Goal: Task Accomplishment & Management: Complete application form

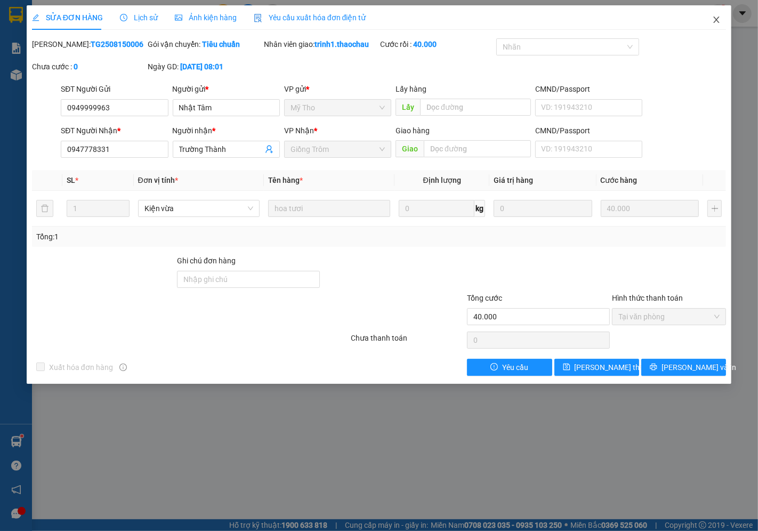
click at [710, 23] on span "Close" at bounding box center [717, 20] width 30 height 30
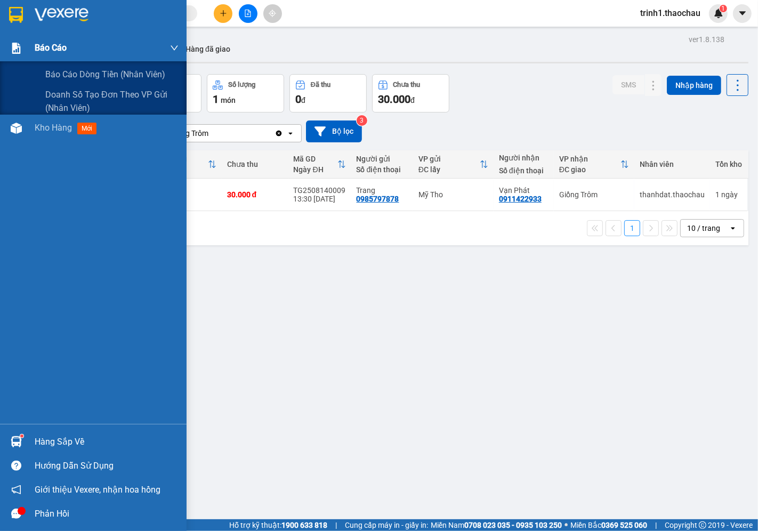
click at [102, 54] on div "Báo cáo" at bounding box center [107, 48] width 144 height 27
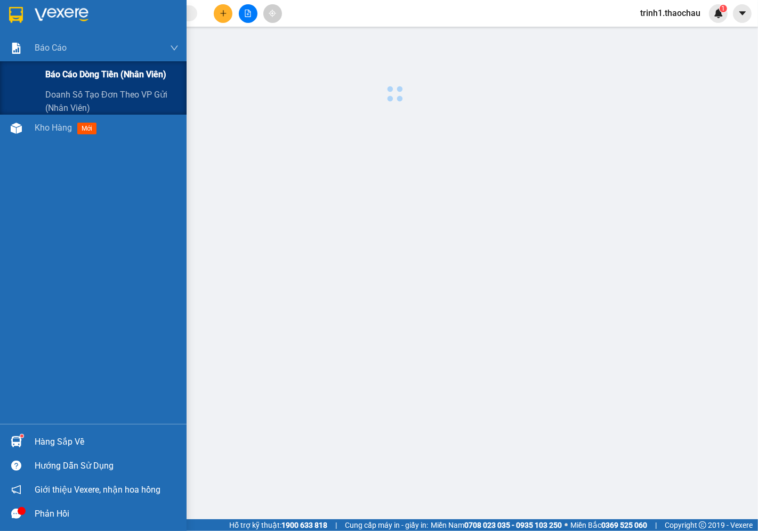
click at [108, 67] on div "Báo cáo dòng tiền (nhân viên)" at bounding box center [111, 74] width 133 height 27
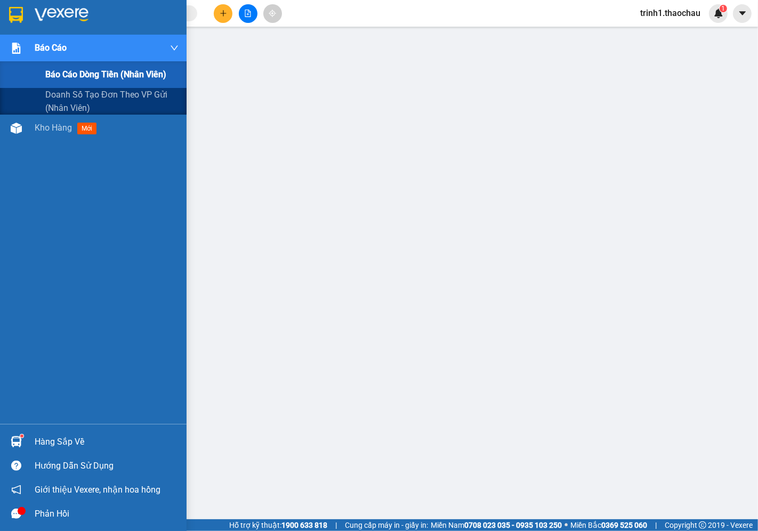
click at [34, 54] on div "Báo cáo" at bounding box center [93, 48] width 187 height 27
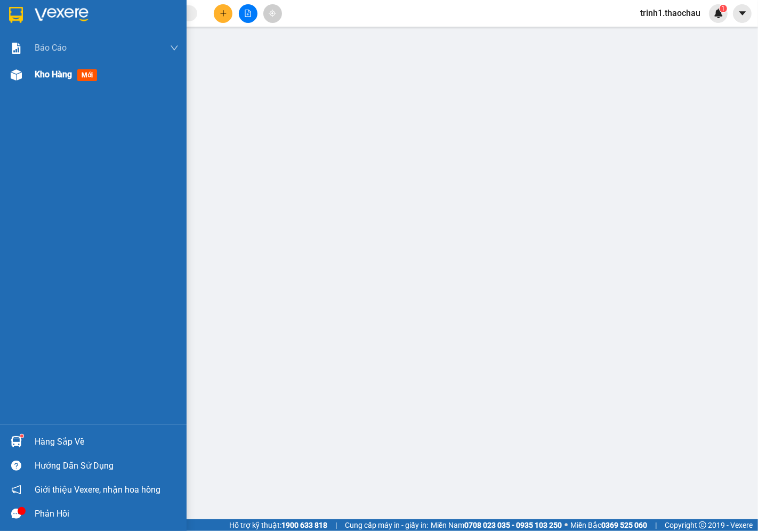
click at [17, 73] on img at bounding box center [16, 74] width 11 height 11
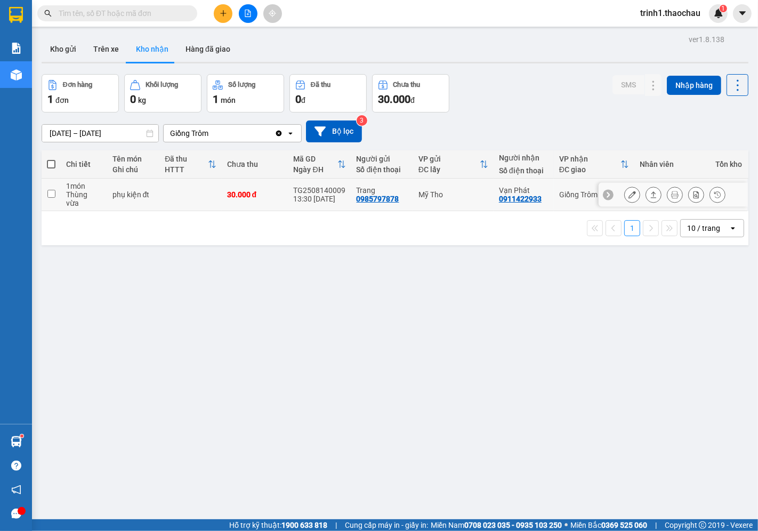
click at [44, 189] on td at bounding box center [51, 195] width 19 height 33
checkbox input "true"
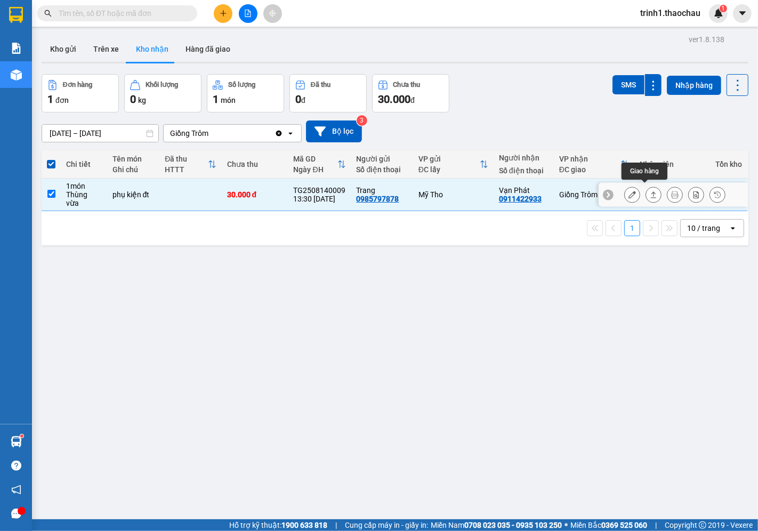
click at [650, 191] on icon at bounding box center [653, 194] width 7 height 7
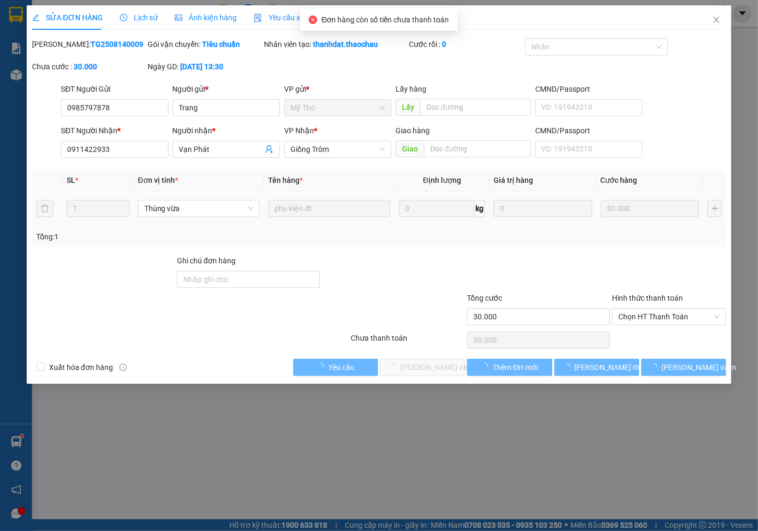
type input "0985797878"
type input "Trang"
type input "0911422933"
type input "Vạn Phát"
type input "30.000"
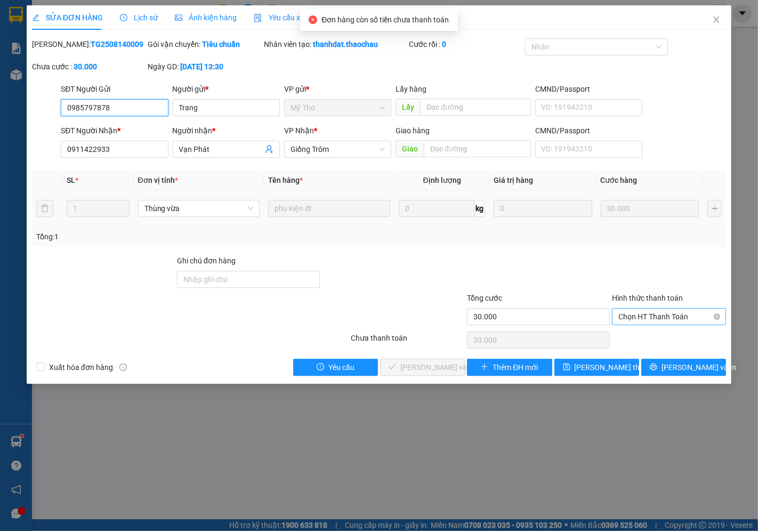
click at [679, 318] on span "Chọn HT Thanh Toán" at bounding box center [668, 317] width 101 height 16
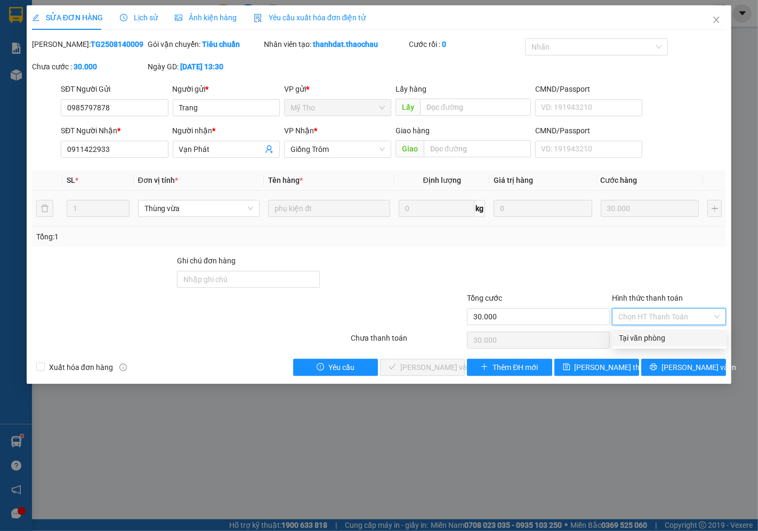
click at [634, 342] on div "Tại văn phòng" at bounding box center [669, 338] width 101 height 12
type input "0"
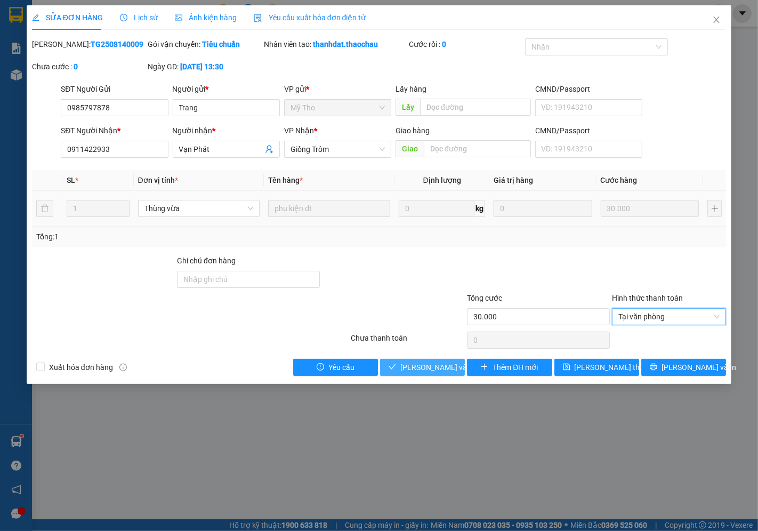
click at [444, 364] on span "[PERSON_NAME] và Giao hàng" at bounding box center [451, 367] width 102 height 12
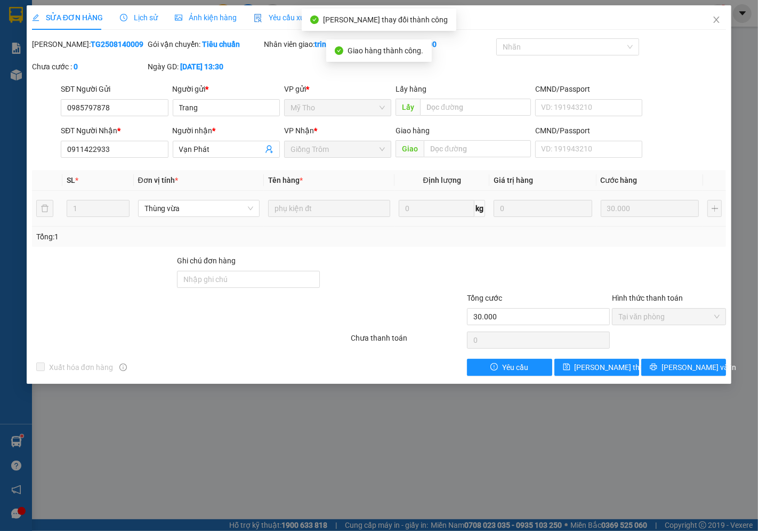
drag, startPoint x: 359, startPoint y: 407, endPoint x: 371, endPoint y: 432, distance: 28.2
click at [371, 432] on div "SỬA ĐƠN HÀNG Lịch sử Ảnh kiện hàng Yêu cầu xuất hóa đơn điện tử Total Paid Fee …" at bounding box center [379, 265] width 758 height 531
click at [718, 22] on icon "close" at bounding box center [716, 19] width 9 height 9
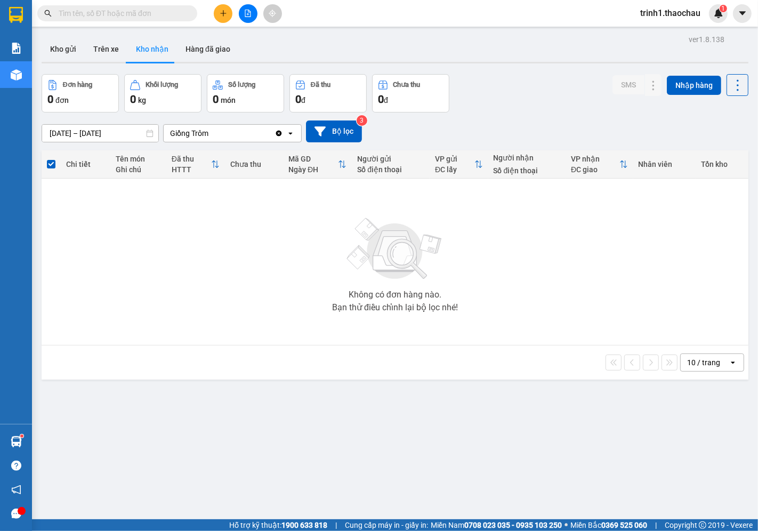
click at [43, 73] on div "ver 1.8.138 Kho gửi Trên xe Kho nhận Hàng đã giao Đơn hàng 0 đơn Khối lượng 0 k…" at bounding box center [394, 297] width 715 height 531
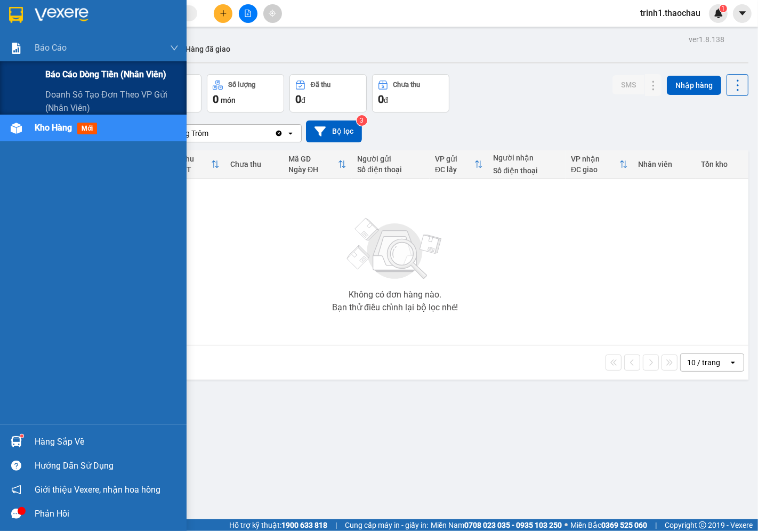
click at [34, 68] on div "Báo cáo dòng tiền (nhân viên)" at bounding box center [93, 74] width 187 height 27
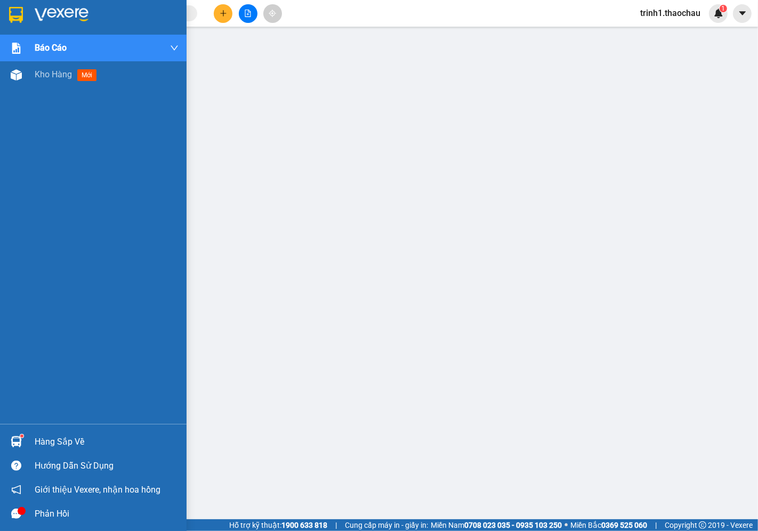
click at [17, 441] on img at bounding box center [16, 441] width 11 height 11
